Goal: Information Seeking & Learning: Stay updated

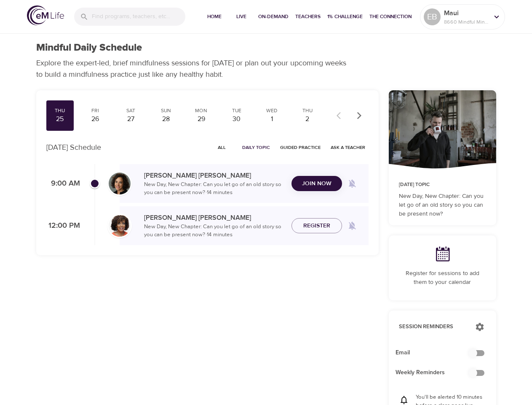
checkbox input "true"
click at [130, 16] on input "search" at bounding box center [139, 17] width 94 height 18
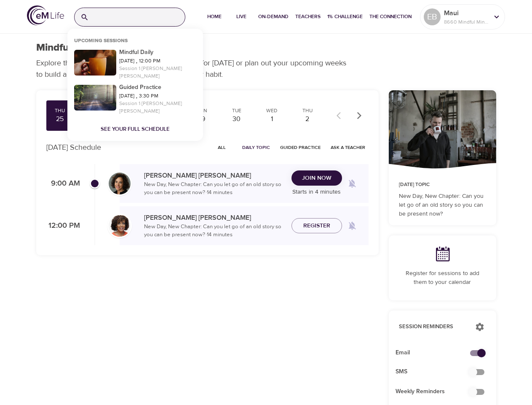
click at [213, 17] on span "Home" at bounding box center [214, 16] width 20 height 9
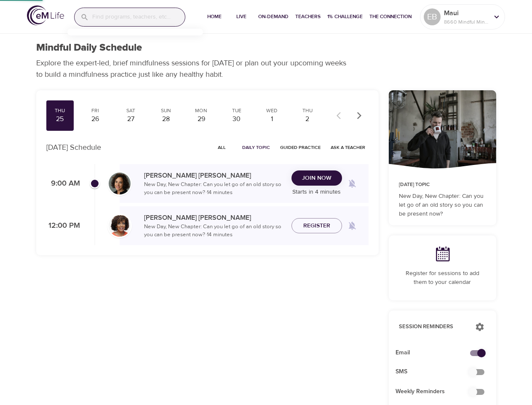
click at [240, 17] on span "Live" at bounding box center [241, 16] width 20 height 9
